Goal: Browse casually: Explore the website without a specific task or goal

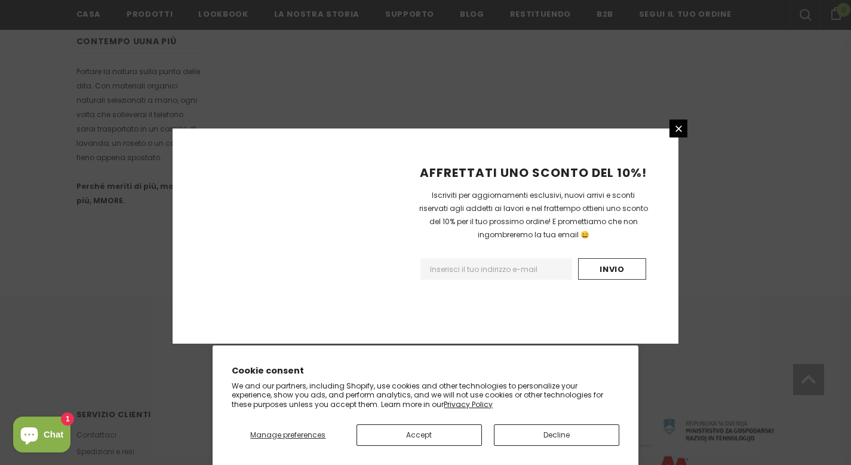
scroll to position [760, 0]
